Goal: Task Accomplishment & Management: Use online tool/utility

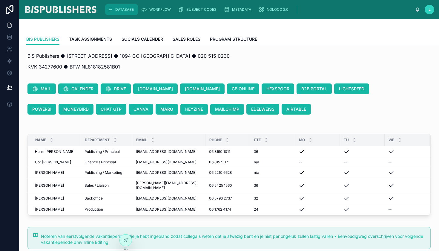
click at [119, 11] on span "DATABASE" at bounding box center [124, 9] width 19 height 5
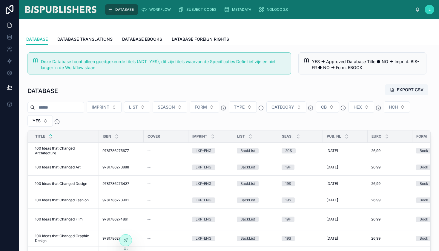
click at [64, 108] on input "text" at bounding box center [59, 107] width 49 height 8
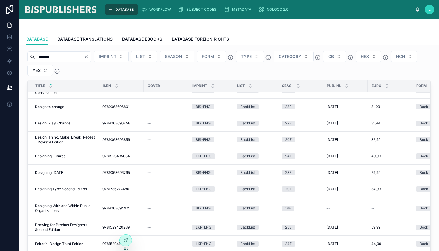
scroll to position [328, 0]
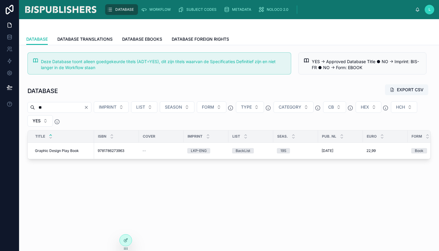
type input "*"
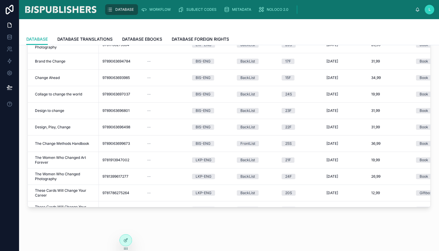
scroll to position [98, 0]
type input "******"
click at [52, 126] on span "Design, Play, Change" at bounding box center [53, 127] width 36 height 5
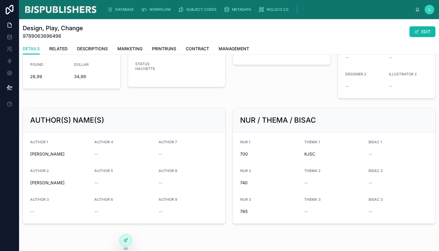
scroll to position [318, 0]
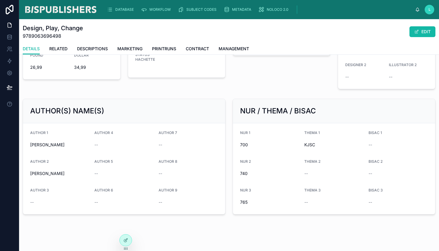
drag, startPoint x: 30, startPoint y: 143, endPoint x: 66, endPoint y: 143, distance: 35.5
click at [66, 143] on span "[PERSON_NAME]" at bounding box center [59, 145] width 59 height 6
copy span "[PERSON_NAME]"
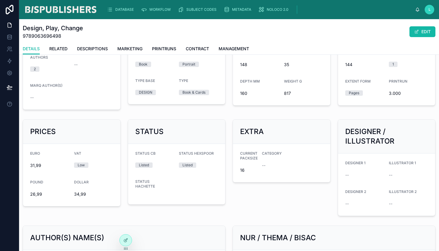
scroll to position [187, 0]
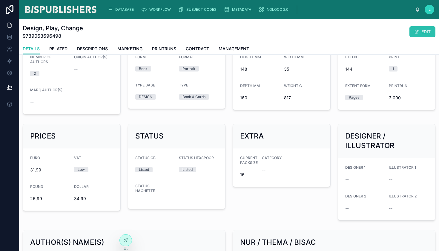
click at [424, 31] on button "EDIT" at bounding box center [422, 31] width 26 height 11
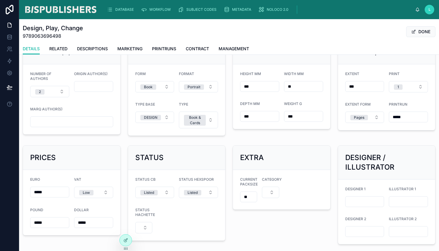
click at [69, 121] on input "text" at bounding box center [71, 121] width 82 height 8
paste input "**********"
click at [92, 100] on form "**********" at bounding box center [71, 99] width 97 height 70
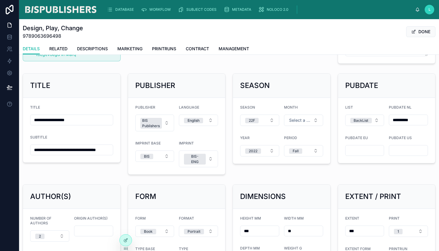
scroll to position [43, 0]
click at [309, 120] on span "Select a MONTH" at bounding box center [300, 120] width 22 height 6
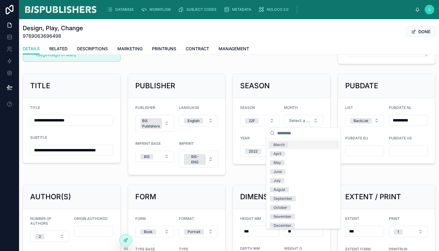
scroll to position [18, 0]
click at [283, 206] on div "October" at bounding box center [281, 206] width 14 height 5
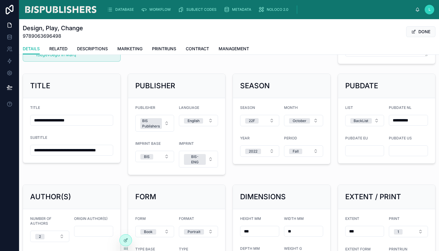
type input "**********"
